Goal: Transaction & Acquisition: Purchase product/service

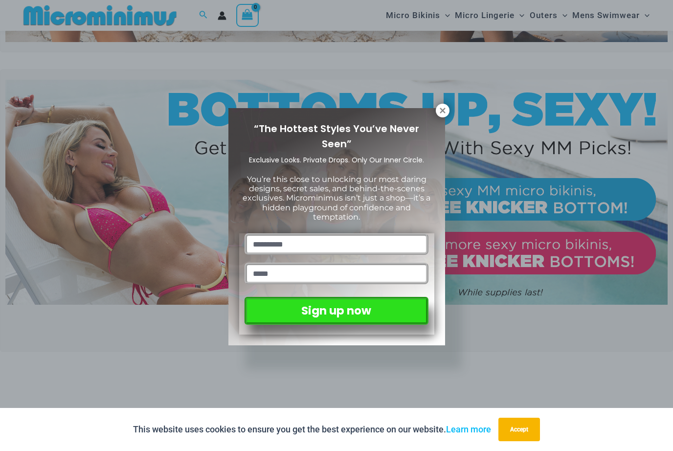
scroll to position [257, 0]
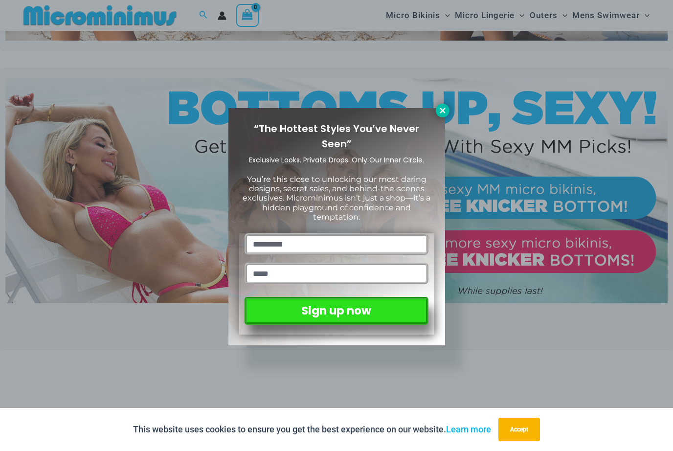
click at [441, 112] on icon at bounding box center [442, 110] width 5 height 5
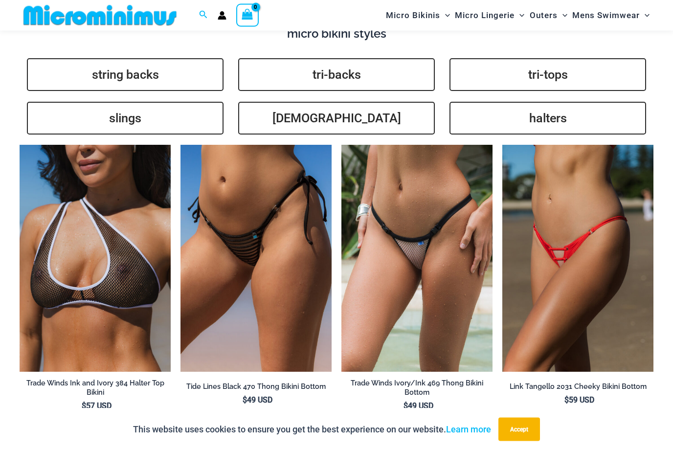
scroll to position [2218, 0]
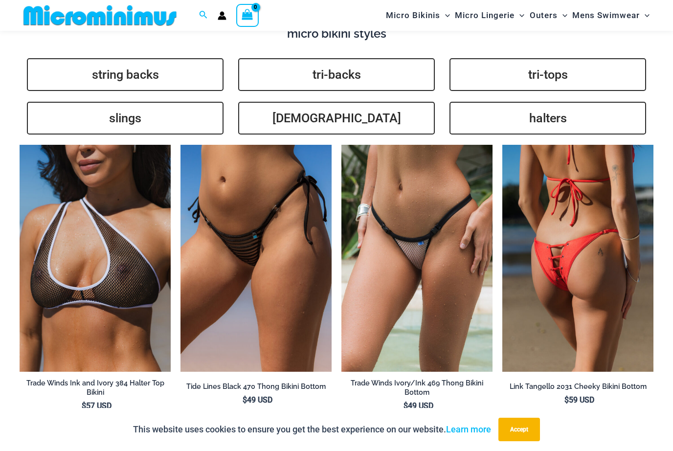
click at [571, 199] on img at bounding box center [577, 258] width 151 height 227
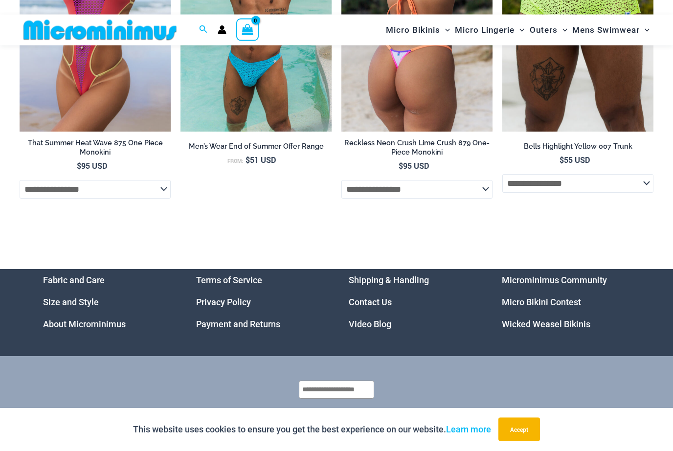
scroll to position [2857, 0]
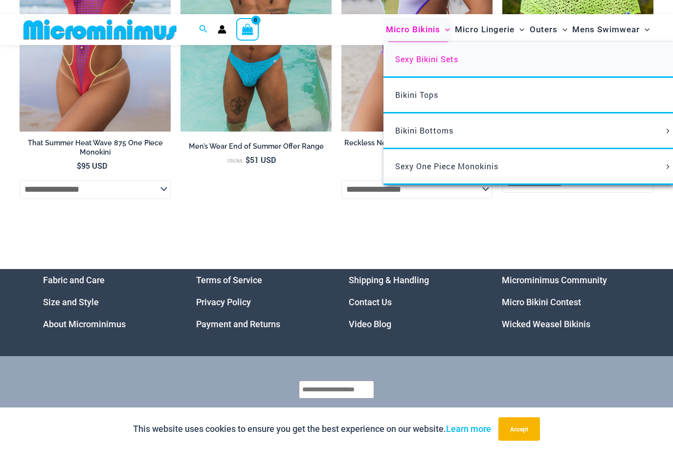
click at [438, 61] on span "Sexy Bikini Sets" at bounding box center [426, 59] width 63 height 10
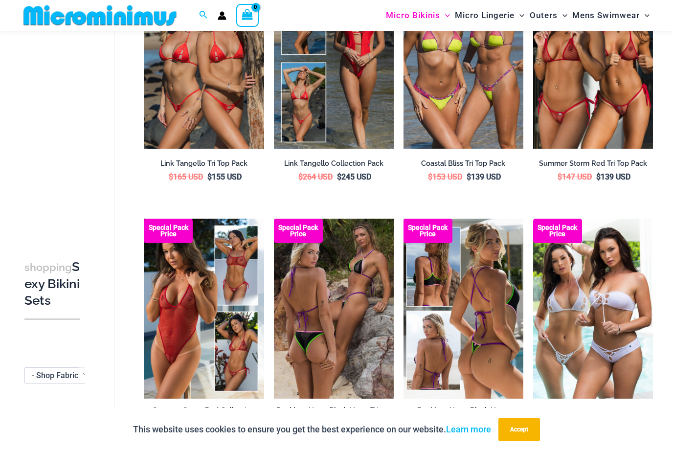
scroll to position [656, 0]
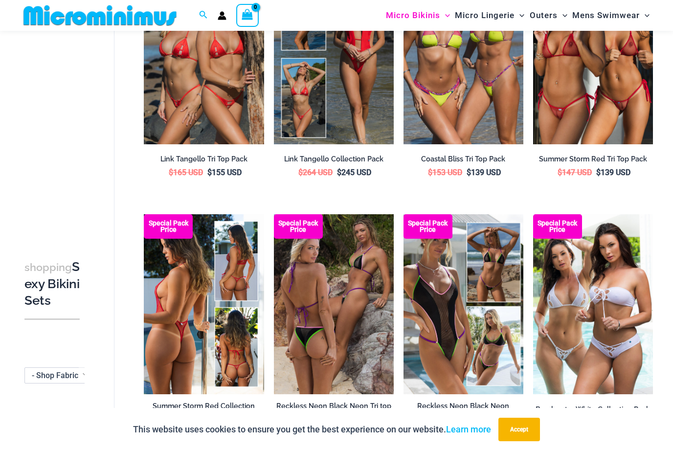
click at [183, 302] on img at bounding box center [204, 304] width 120 height 180
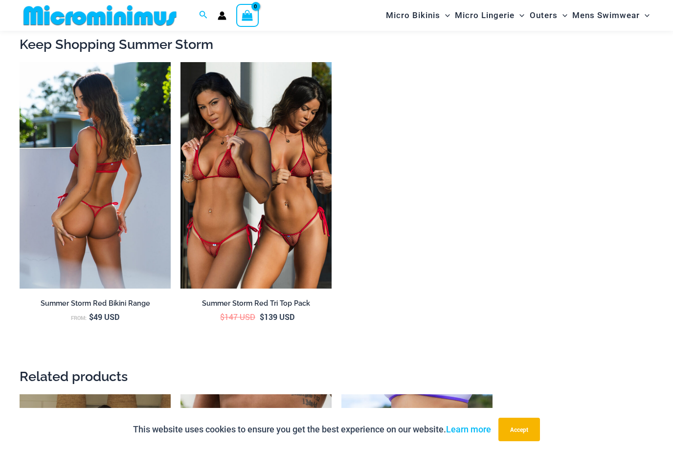
scroll to position [1751, 0]
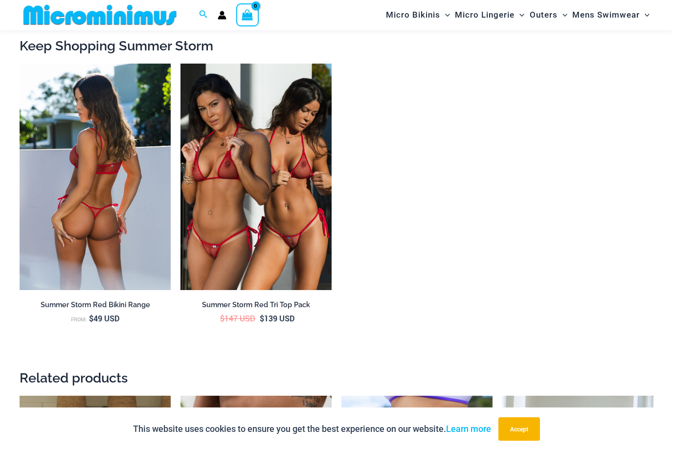
click at [100, 168] on img at bounding box center [95, 177] width 151 height 227
